Goal: Ask a question

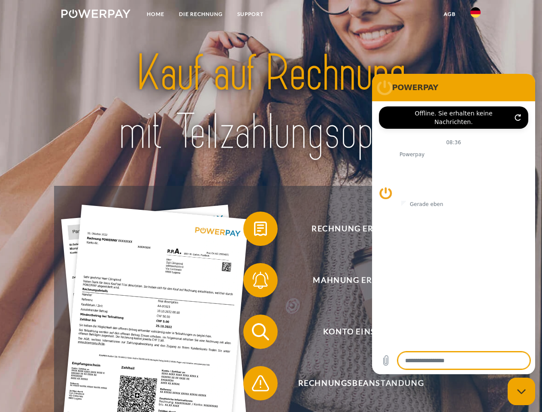
click at [96, 15] on img at bounding box center [95, 13] width 69 height 9
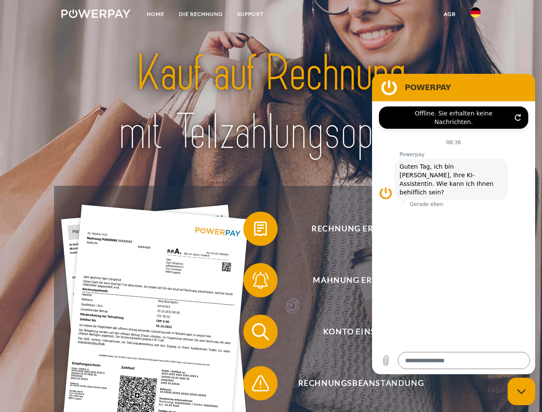
click at [476, 15] on img at bounding box center [476, 12] width 10 height 10
click at [450, 14] on link "agb" at bounding box center [450, 13] width 27 height 15
click at [254, 231] on span at bounding box center [247, 228] width 43 height 43
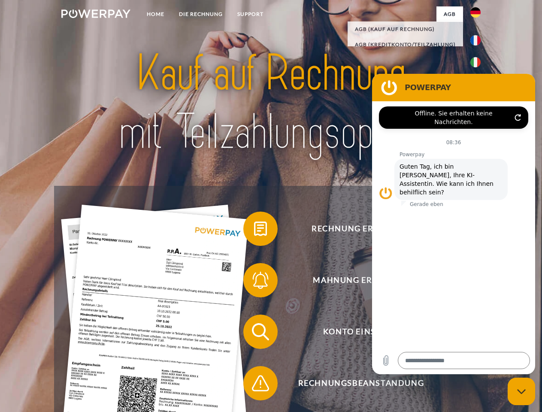
click at [254, 282] on span at bounding box center [247, 280] width 43 height 43
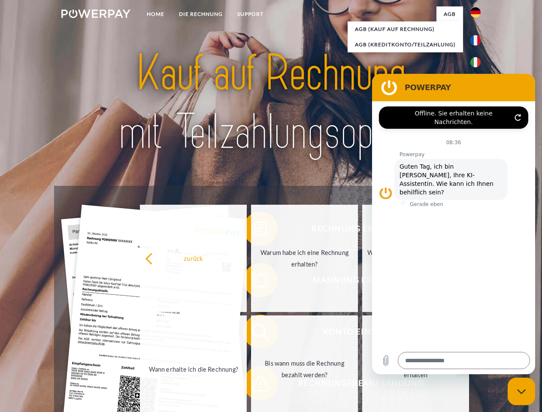
click at [254, 334] on link "Bis wann muss die Rechnung bezahlt werden?" at bounding box center [304, 369] width 107 height 107
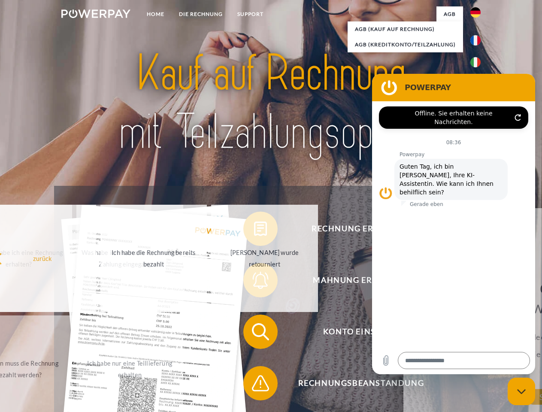
click at [254, 385] on span at bounding box center [247, 383] width 43 height 43
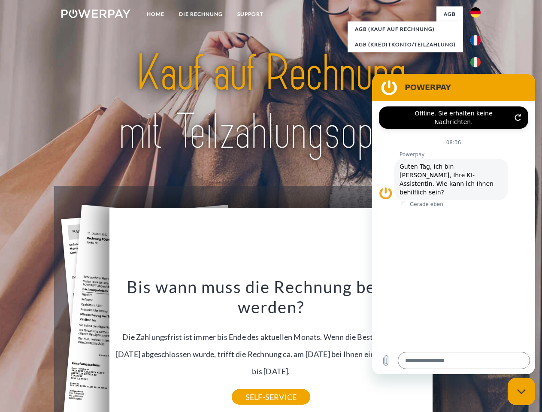
click at [522, 392] on icon "Messaging-Fenster schließen" at bounding box center [521, 392] width 9 height 6
type textarea "*"
